Goal: Book appointment/travel/reservation

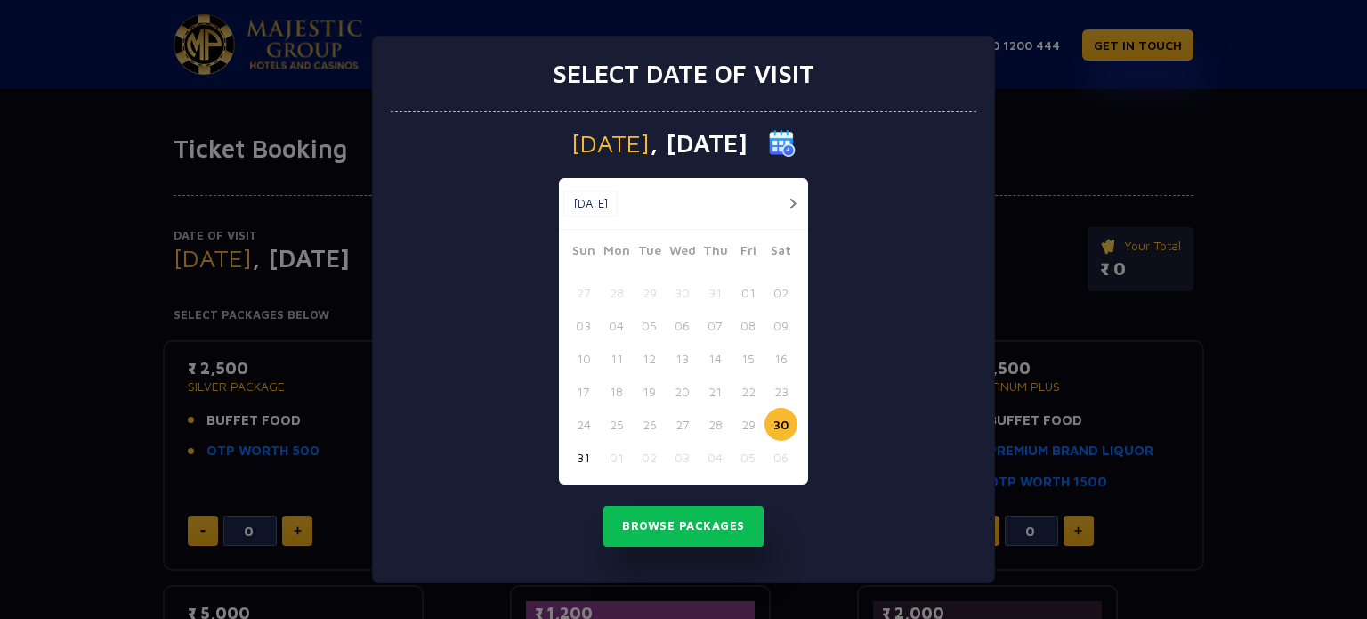
click at [792, 215] on div "[DATE] [DATE]" at bounding box center [683, 204] width 249 height 52
click at [792, 206] on button "button" at bounding box center [793, 203] width 22 height 22
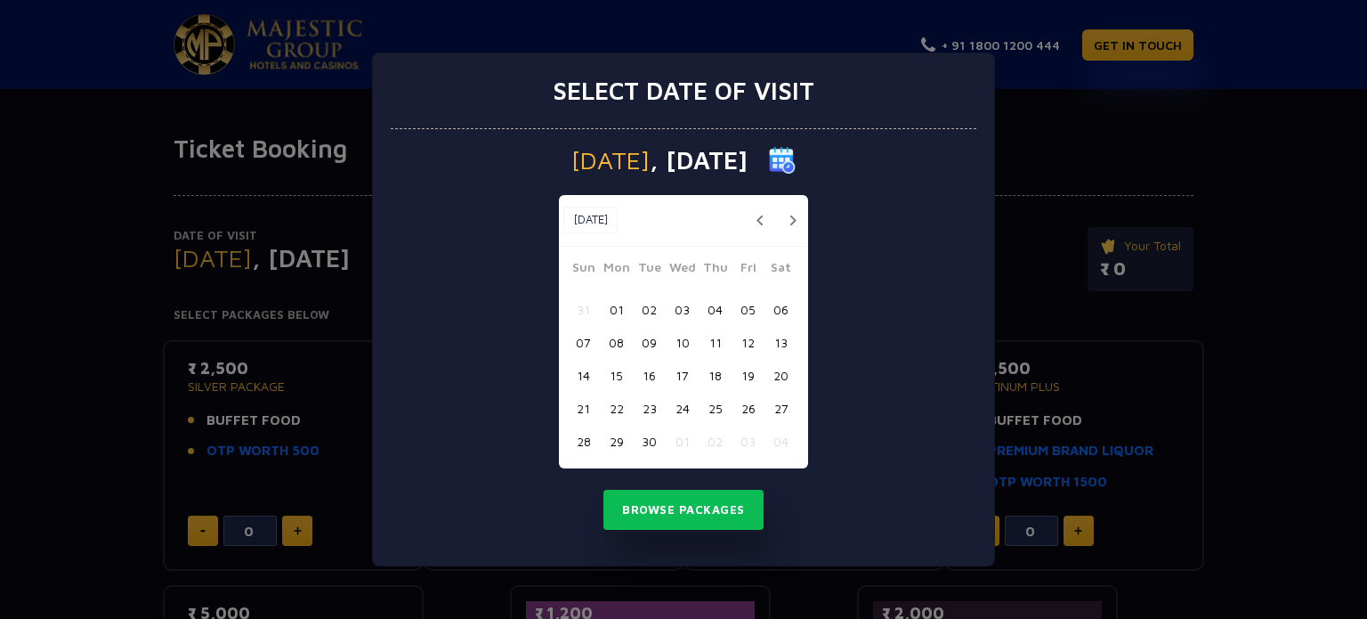
click at [743, 308] on button "05" at bounding box center [748, 309] width 33 height 33
click at [726, 511] on button "Browse Packages" at bounding box center [684, 510] width 160 height 41
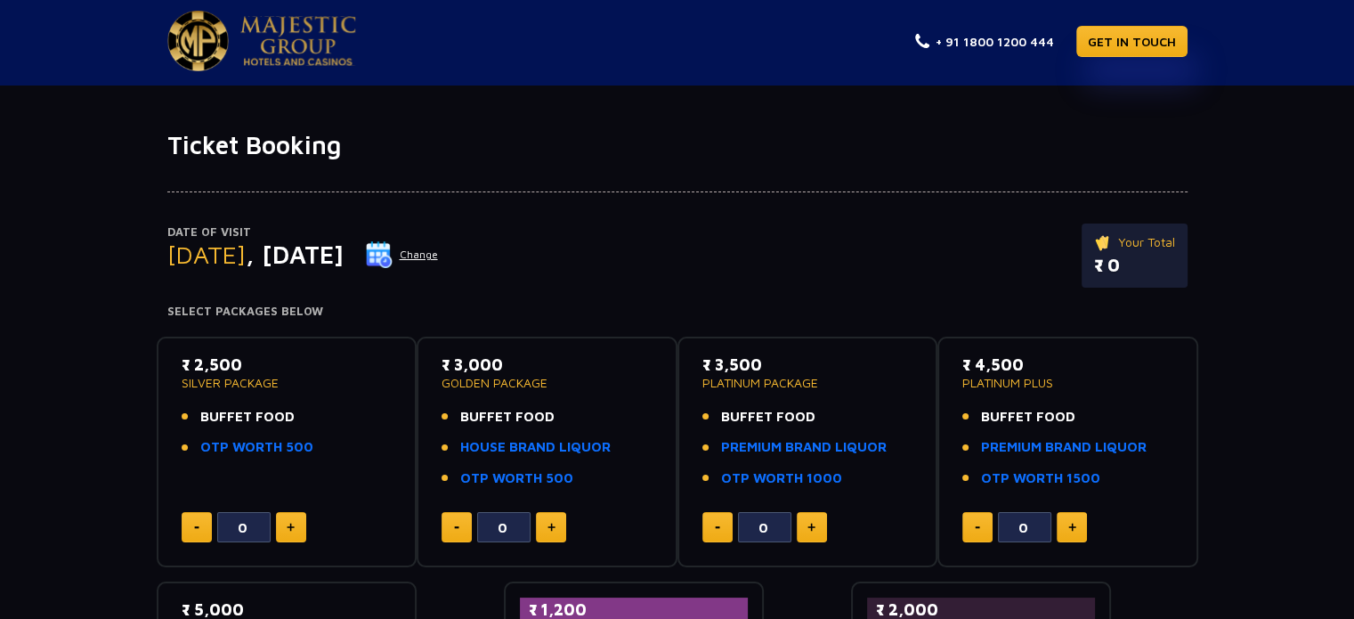
scroll to position [4, 0]
drag, startPoint x: 167, startPoint y: 450, endPoint x: 321, endPoint y: 454, distance: 154.0
click at [321, 454] on div "₹ 2,500 SILVER PACKAGE BUFFET FOOD OTP WORTH 500 0" at bounding box center [287, 451] width 261 height 231
click at [115, 462] on div "Date of Visit [DATE] Change Your Total ₹ 0 Select Packages Below ₹ 2,500 SILVER…" at bounding box center [677, 477] width 1354 height 635
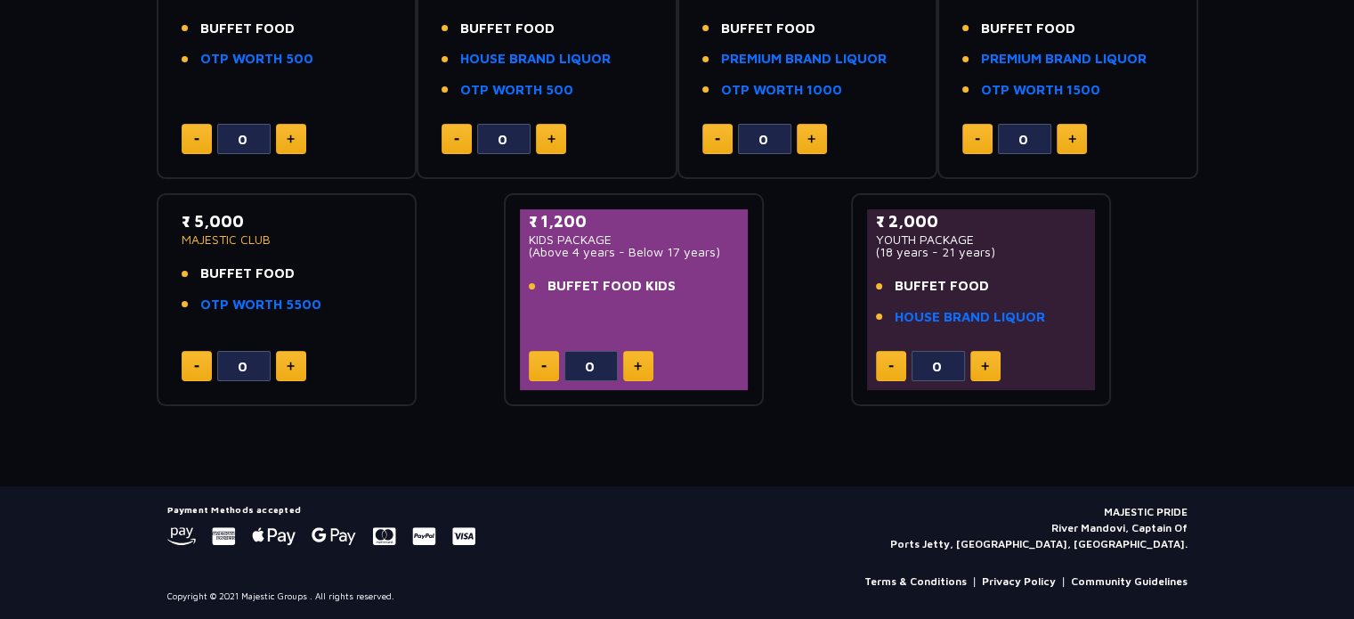
scroll to position [0, 0]
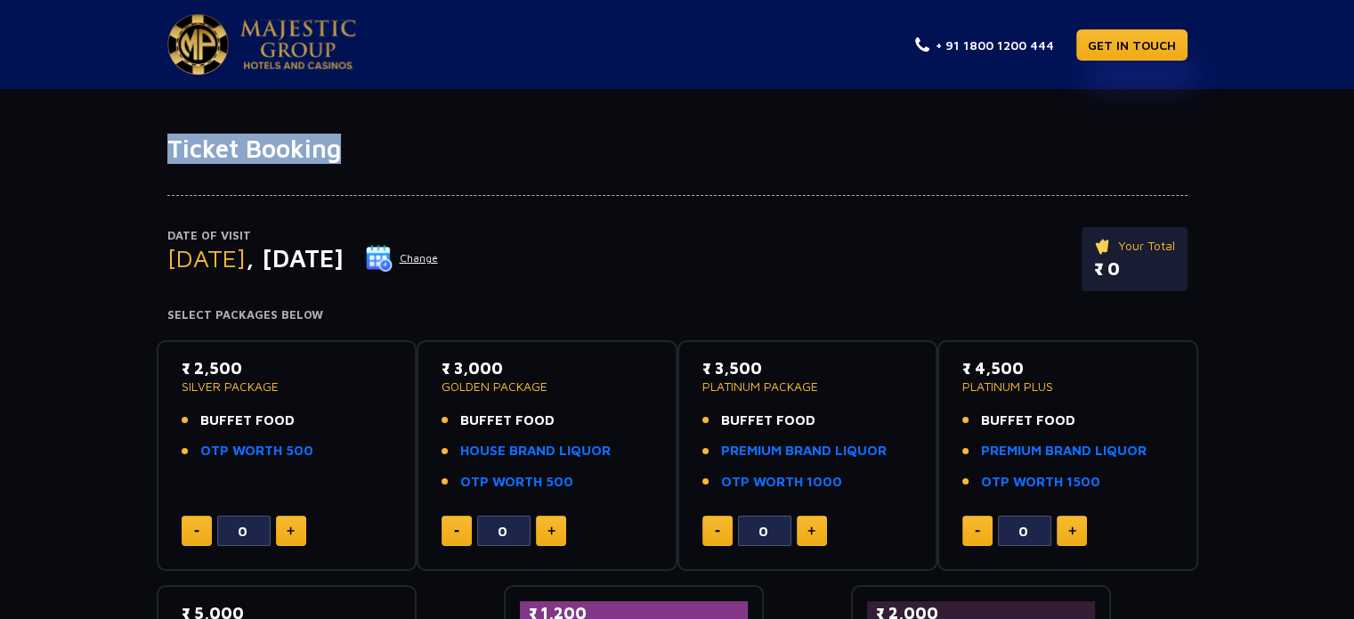
drag, startPoint x: 156, startPoint y: 134, endPoint x: 347, endPoint y: 146, distance: 191.7
click at [347, 146] on div "Ticket Booking" at bounding box center [678, 149] width 1042 height 30
click at [897, 234] on div "Date of Visit [DATE] Change Your Total ₹ 0" at bounding box center [677, 268] width 1020 height 82
